Goal: Information Seeking & Learning: Learn about a topic

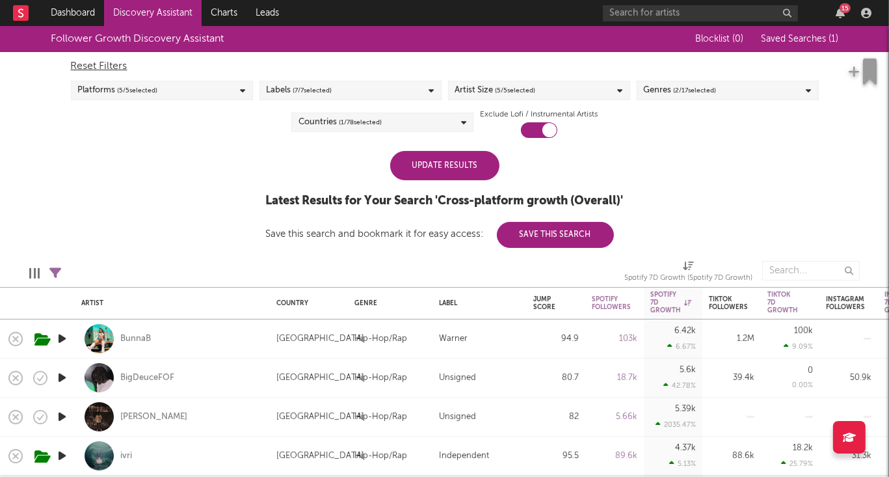
click at [445, 168] on div "Update Results" at bounding box center [444, 165] width 109 height 29
click at [139, 339] on div "BunnaB" at bounding box center [135, 339] width 31 height 12
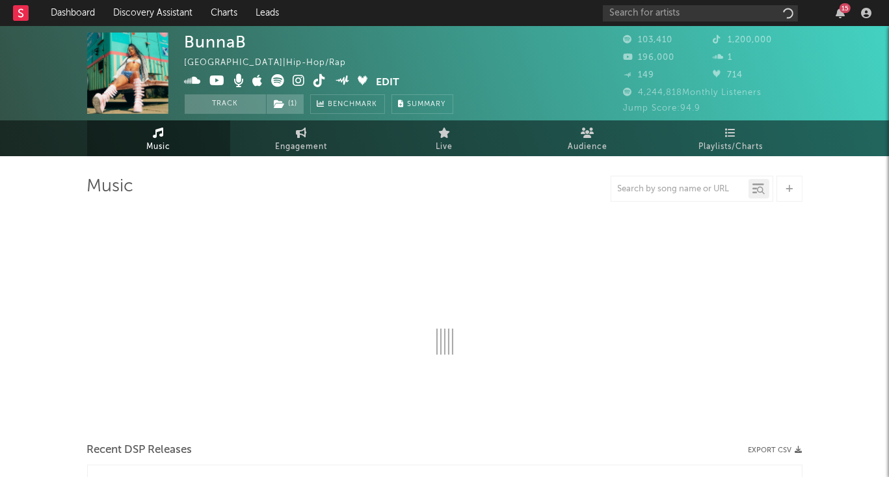
select select "6m"
